Goal: Task Accomplishment & Management: Use online tool/utility

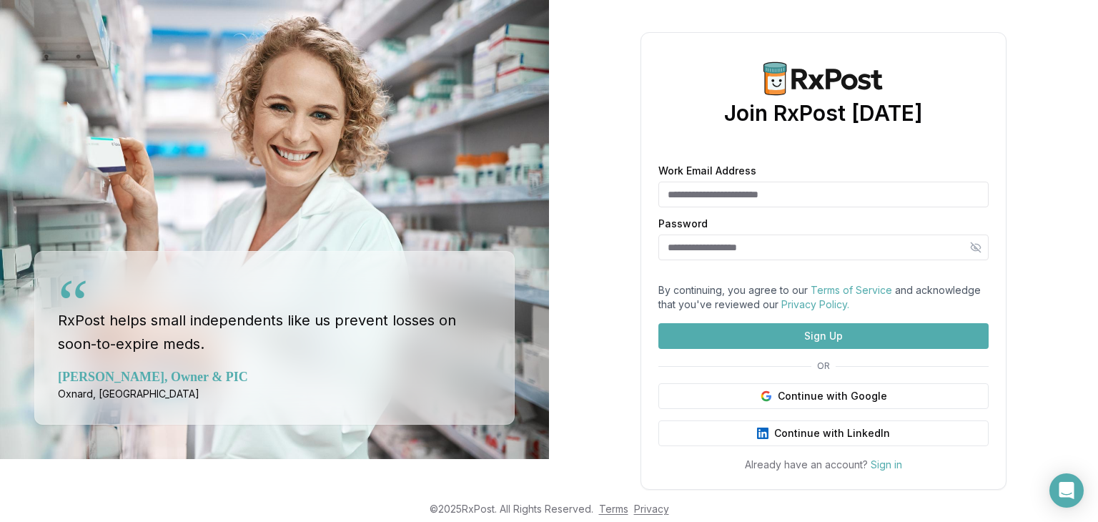
click at [738, 207] on input "Work Email Address" at bounding box center [824, 195] width 330 height 26
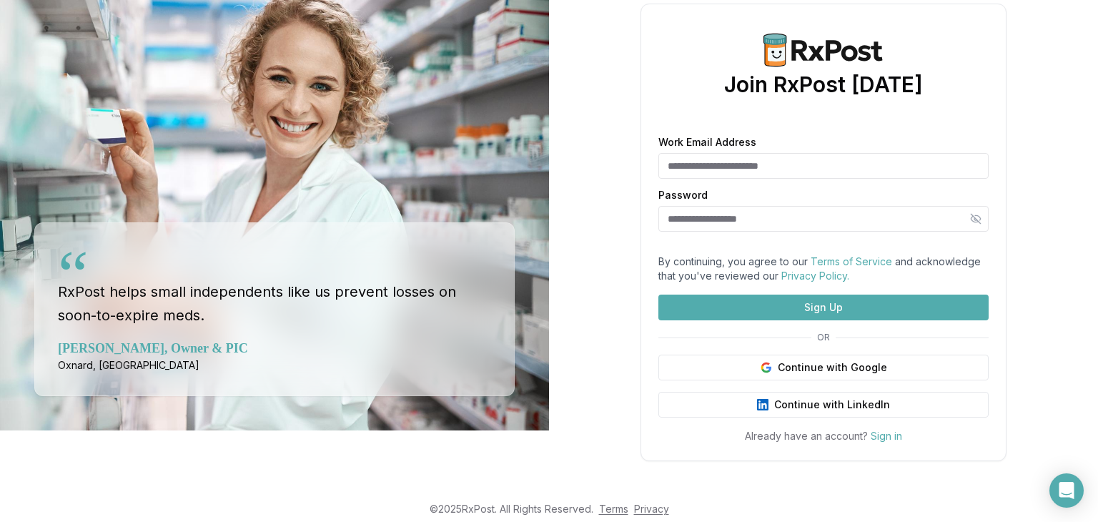
scroll to position [129, 0]
click at [834, 355] on button "Continue with Google" at bounding box center [824, 368] width 330 height 26
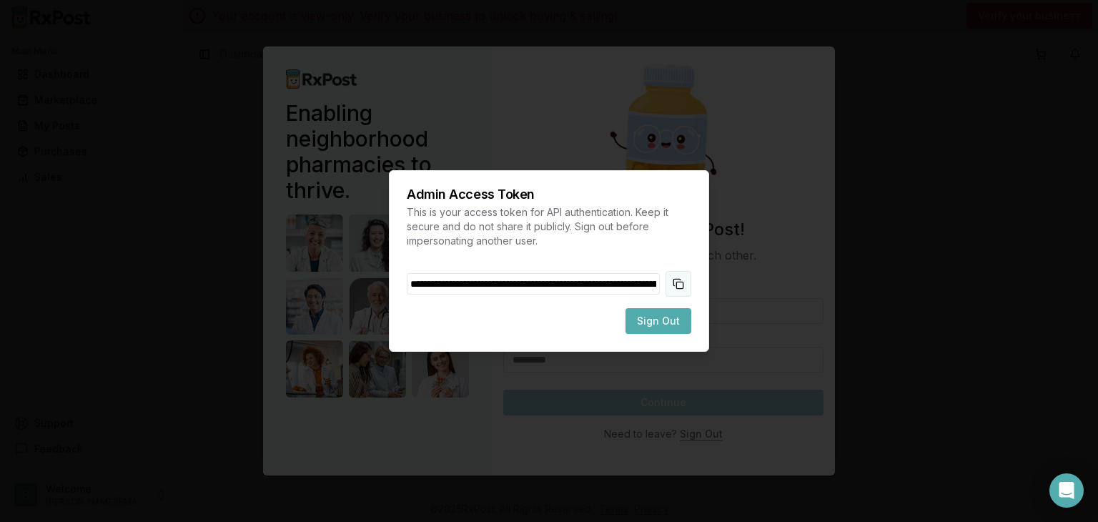
drag, startPoint x: 701, startPoint y: 285, endPoint x: 701, endPoint y: 295, distance: 10.7
click at [691, 295] on button "Copy token to clipboard" at bounding box center [679, 284] width 26 height 26
click at [677, 326] on span "Sign Out" at bounding box center [658, 321] width 43 height 14
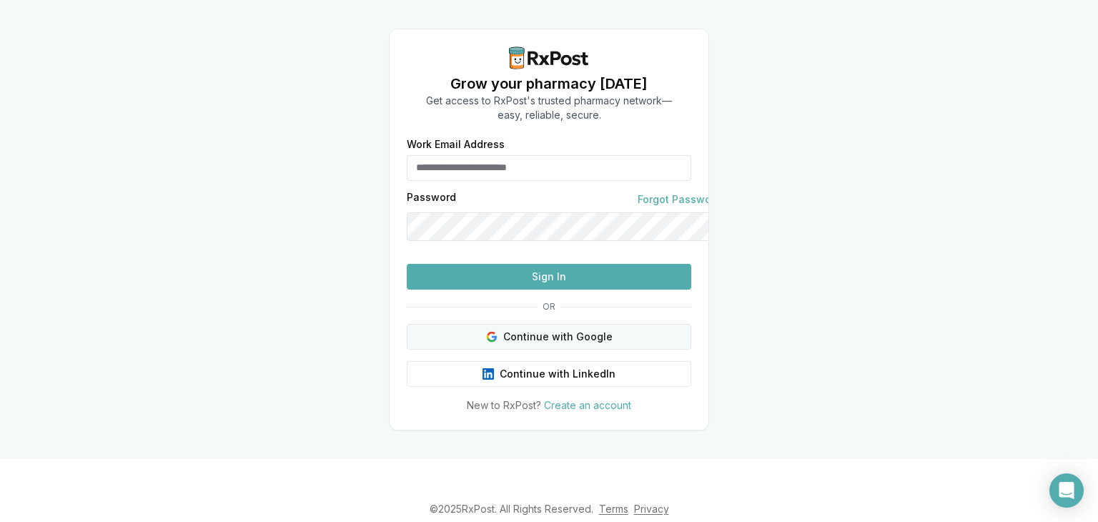
click at [624, 350] on button "Continue with Google" at bounding box center [549, 337] width 285 height 26
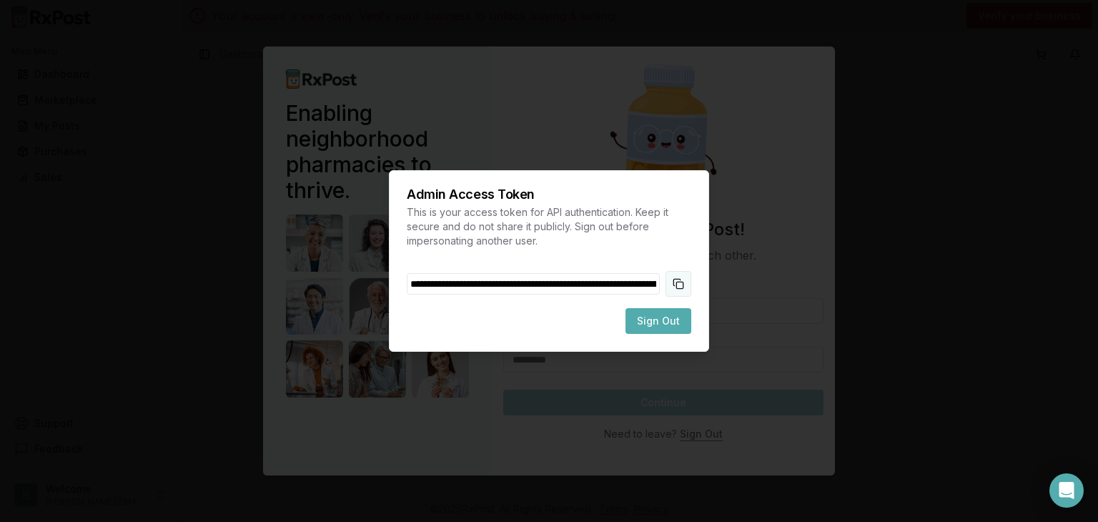
click at [691, 284] on button "Copy token to clipboard" at bounding box center [679, 284] width 26 height 26
click at [872, 298] on div at bounding box center [549, 261] width 1098 height 522
click at [887, 267] on div at bounding box center [549, 261] width 1098 height 522
click at [604, 93] on div at bounding box center [549, 261] width 1098 height 522
click at [598, 421] on div at bounding box center [549, 261] width 1098 height 522
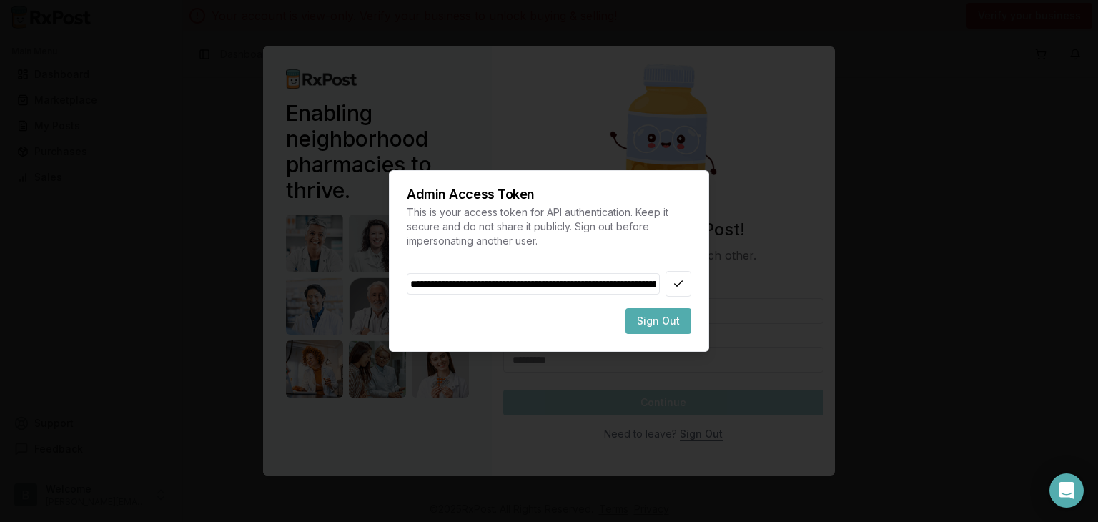
click at [496, 313] on div "Sign Out" at bounding box center [549, 321] width 285 height 26
click at [860, 117] on div at bounding box center [549, 261] width 1098 height 522
click at [114, 122] on div at bounding box center [549, 261] width 1098 height 522
click at [118, 308] on div at bounding box center [549, 261] width 1098 height 522
click at [125, 380] on div at bounding box center [549, 261] width 1098 height 522
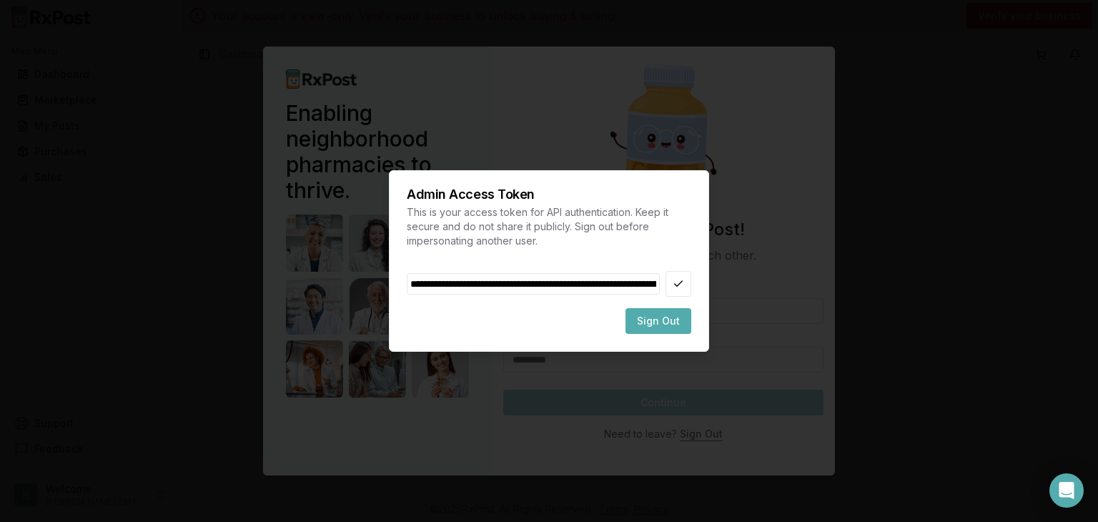
drag, startPoint x: 126, startPoint y: 377, endPoint x: 164, endPoint y: 438, distance: 72.2
click at [163, 438] on div at bounding box center [549, 261] width 1098 height 522
click at [828, 501] on div at bounding box center [549, 261] width 1098 height 522
click at [1058, 484] on div at bounding box center [549, 261] width 1098 height 522
click at [1062, 483] on div at bounding box center [549, 261] width 1098 height 522
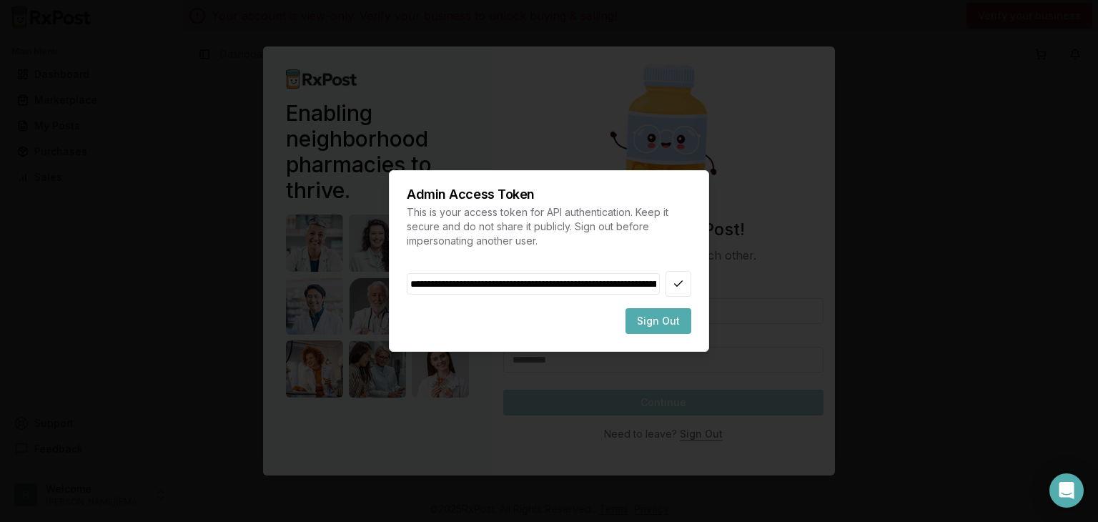
click at [889, 455] on div at bounding box center [549, 261] width 1098 height 522
click at [709, 177] on div "Admin Access Token This is your access token for API authentication. Keep it se…" at bounding box center [549, 261] width 320 height 182
click at [759, 124] on div at bounding box center [549, 261] width 1098 height 522
drag, startPoint x: 788, startPoint y: 449, endPoint x: 35, endPoint y: 197, distance: 794.2
click at [35, 207] on div at bounding box center [549, 261] width 1098 height 522
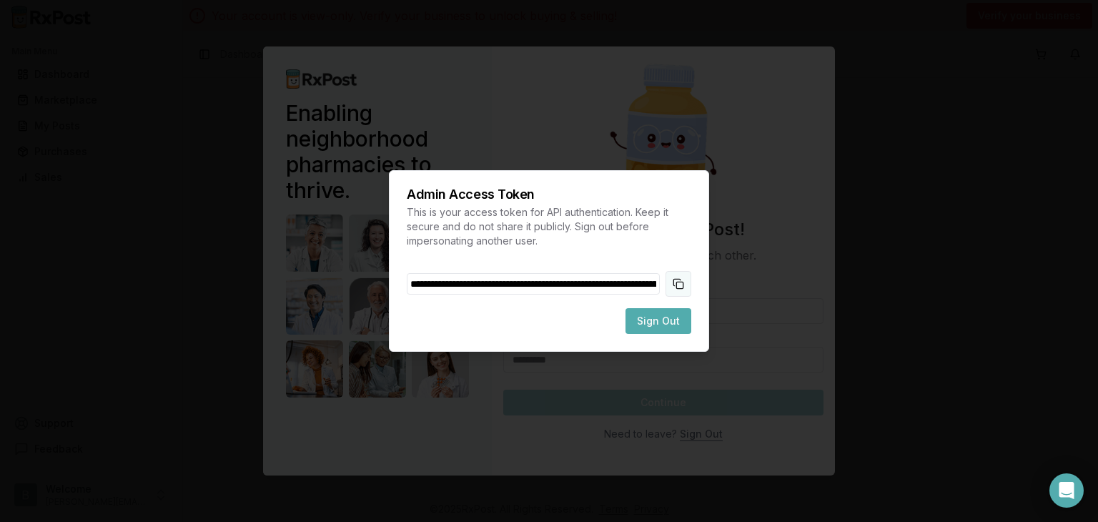
click at [691, 286] on button "Copy token to clipboard" at bounding box center [679, 284] width 26 height 26
click at [691, 281] on button "Copy token to clipboard" at bounding box center [679, 284] width 26 height 26
click at [772, 432] on div at bounding box center [549, 261] width 1098 height 522
click at [709, 352] on div "Admin Access Token This is your access token for API authentication. Keep it se…" at bounding box center [549, 261] width 320 height 182
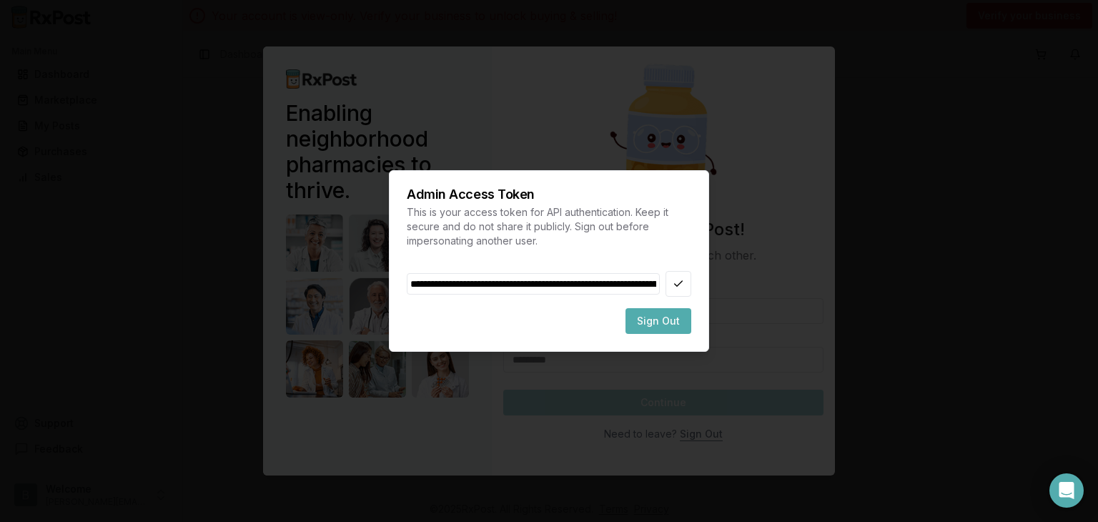
click at [709, 352] on div "Admin Access Token This is your access token for API authentication. Keep it se…" at bounding box center [549, 261] width 320 height 182
drag, startPoint x: 592, startPoint y: 282, endPoint x: 581, endPoint y: 281, distance: 10.8
click at [583, 281] on input "Access Token" at bounding box center [533, 283] width 253 height 21
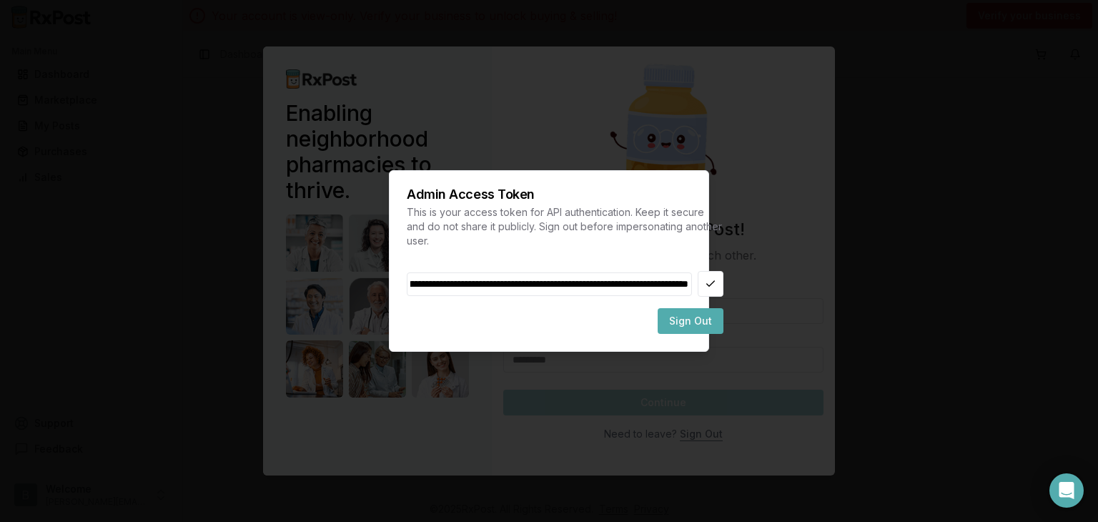
scroll to position [0, 8741]
drag, startPoint x: 620, startPoint y: 282, endPoint x: 906, endPoint y: 275, distance: 286.1
click at [906, 275] on body "Main Menu Dashboard Marketplace My Posts Purchases Sales Support Feedback Welco…" at bounding box center [549, 261] width 1098 height 522
click at [671, 286] on input "Access Token" at bounding box center [549, 284] width 285 height 24
click at [669, 284] on input "Access Token" at bounding box center [549, 284] width 285 height 24
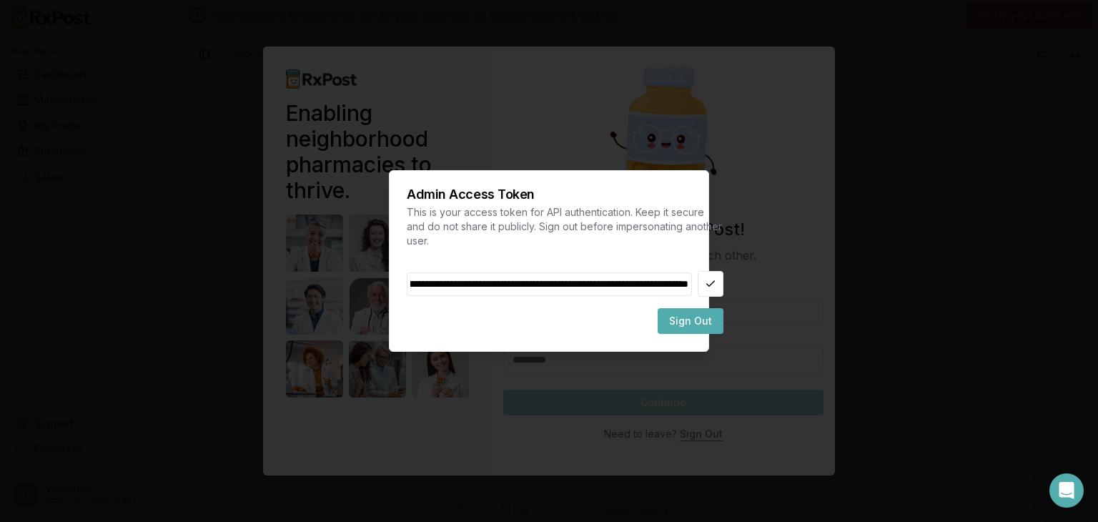
click at [664, 284] on input "Access Token" at bounding box center [549, 284] width 285 height 24
click at [669, 284] on input "Access Token" at bounding box center [549, 284] width 285 height 24
drag, startPoint x: 669, startPoint y: 285, endPoint x: 388, endPoint y: 287, distance: 280.3
click at [407, 292] on input "Access Token" at bounding box center [549, 284] width 285 height 24
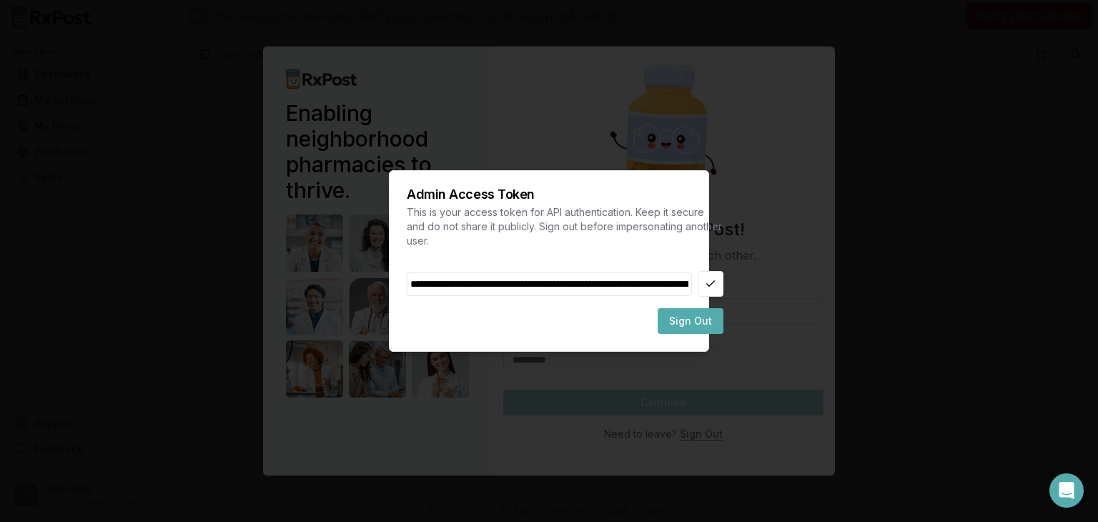
click at [614, 190] on h2 "Admin Access Token" at bounding box center [565, 194] width 317 height 13
click at [609, 188] on h2 "Admin Access Token" at bounding box center [565, 194] width 317 height 13
click at [461, 307] on div "Admin Access Token This is your access token for API authentication. Keep it se…" at bounding box center [549, 261] width 320 height 182
click at [698, 286] on button "Copy token to clipboard" at bounding box center [711, 284] width 26 height 26
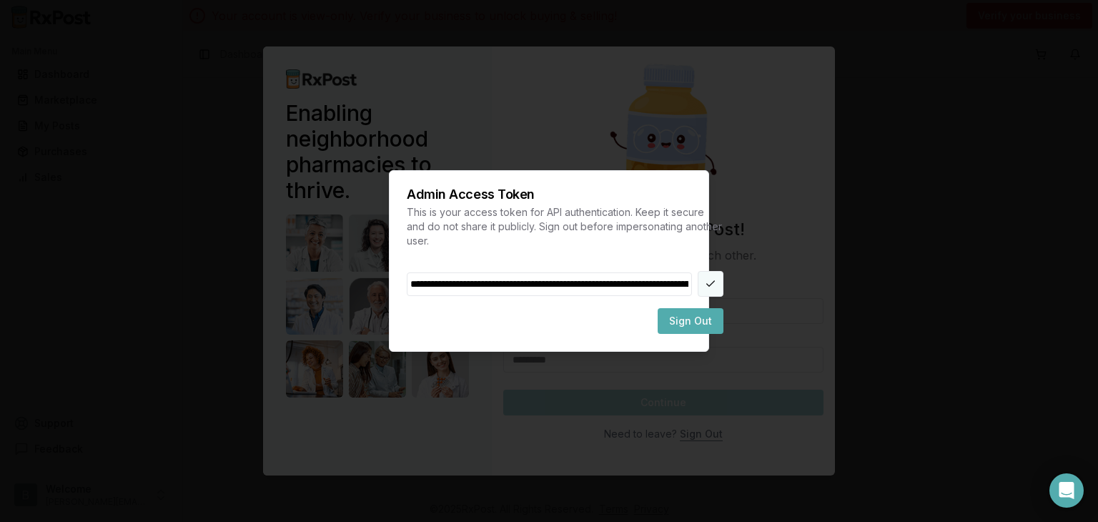
click at [699, 284] on button "Copy token to clipboard" at bounding box center [711, 284] width 26 height 26
drag, startPoint x: 699, startPoint y: 282, endPoint x: 701, endPoint y: 291, distance: 9.7
click at [701, 291] on button "Copy token to clipboard" at bounding box center [711, 284] width 26 height 26
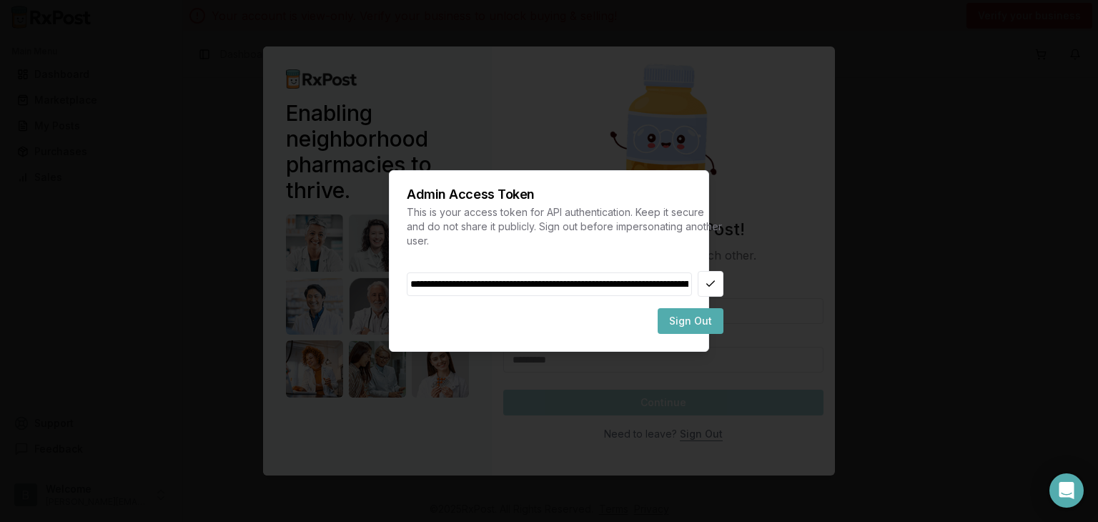
click at [779, 272] on div at bounding box center [549, 261] width 1098 height 522
drag, startPoint x: 867, startPoint y: 252, endPoint x: 860, endPoint y: 261, distance: 10.7
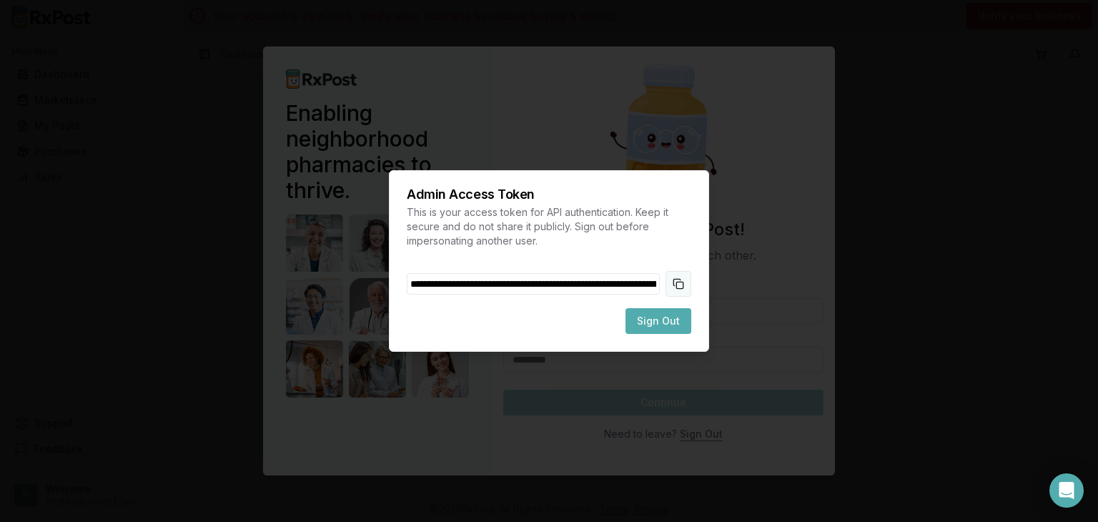
click at [691, 283] on button "Copy token to clipboard" at bounding box center [679, 284] width 26 height 26
click at [772, 298] on div at bounding box center [549, 261] width 1098 height 522
click at [773, 298] on div at bounding box center [549, 261] width 1098 height 522
click at [907, 291] on div at bounding box center [549, 261] width 1098 height 522
click at [907, 285] on div at bounding box center [549, 261] width 1098 height 522
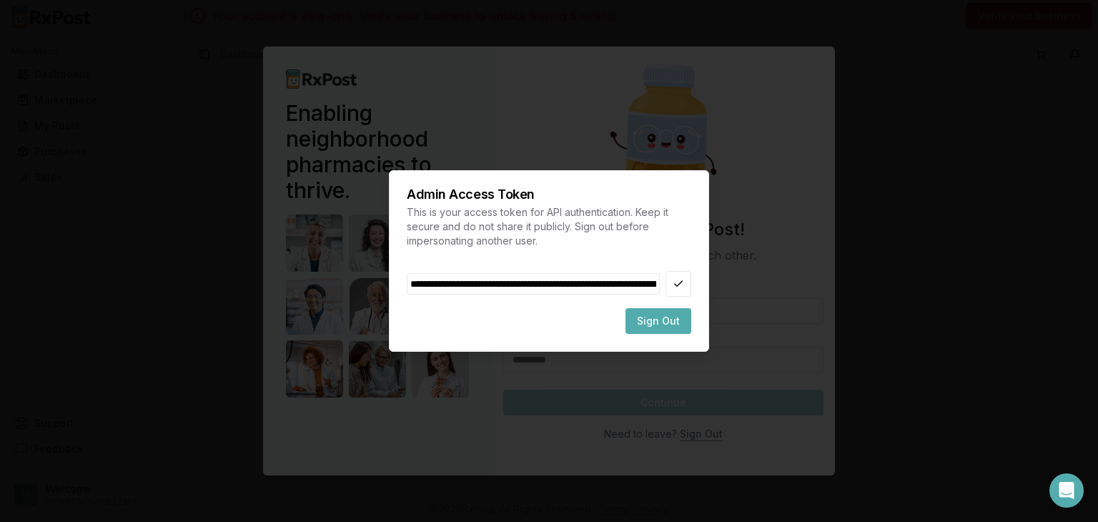
click at [908, 283] on div at bounding box center [549, 261] width 1098 height 522
click at [689, 176] on div "Admin Access Token This is your access token for API authentication. Keep it se…" at bounding box center [549, 261] width 320 height 182
click at [691, 331] on button "Sign Out" at bounding box center [659, 321] width 66 height 26
